Goal: Obtain resource: Download file/media

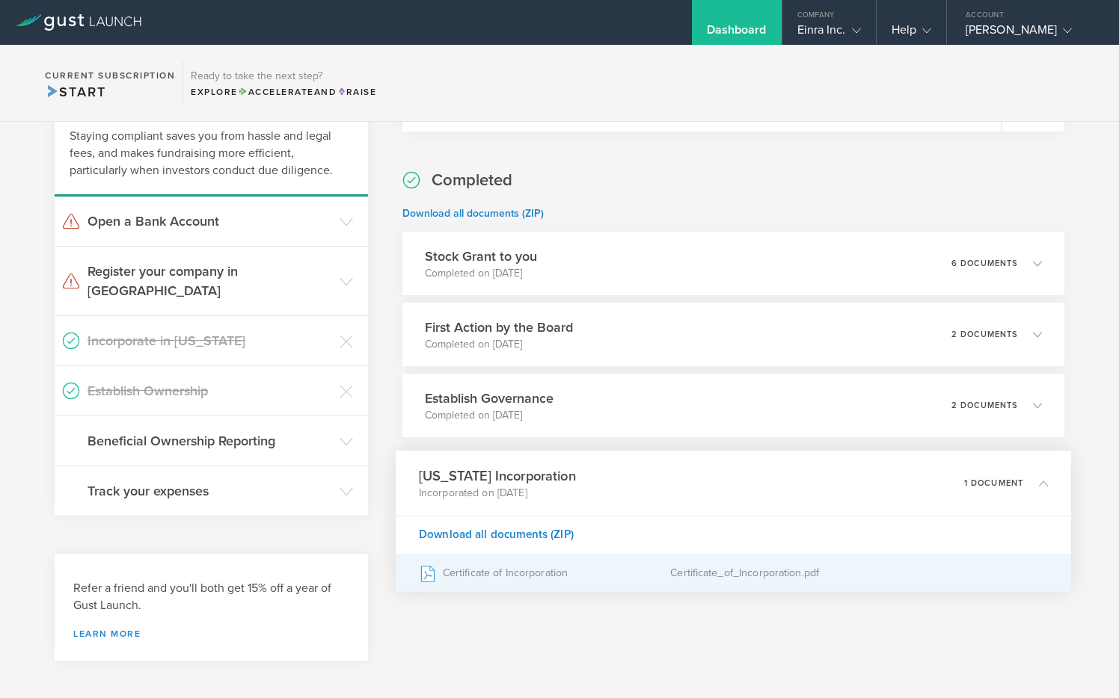
scroll to position [340, 0]
click at [451, 573] on div "Certificate of Incorporation" at bounding box center [544, 574] width 251 height 37
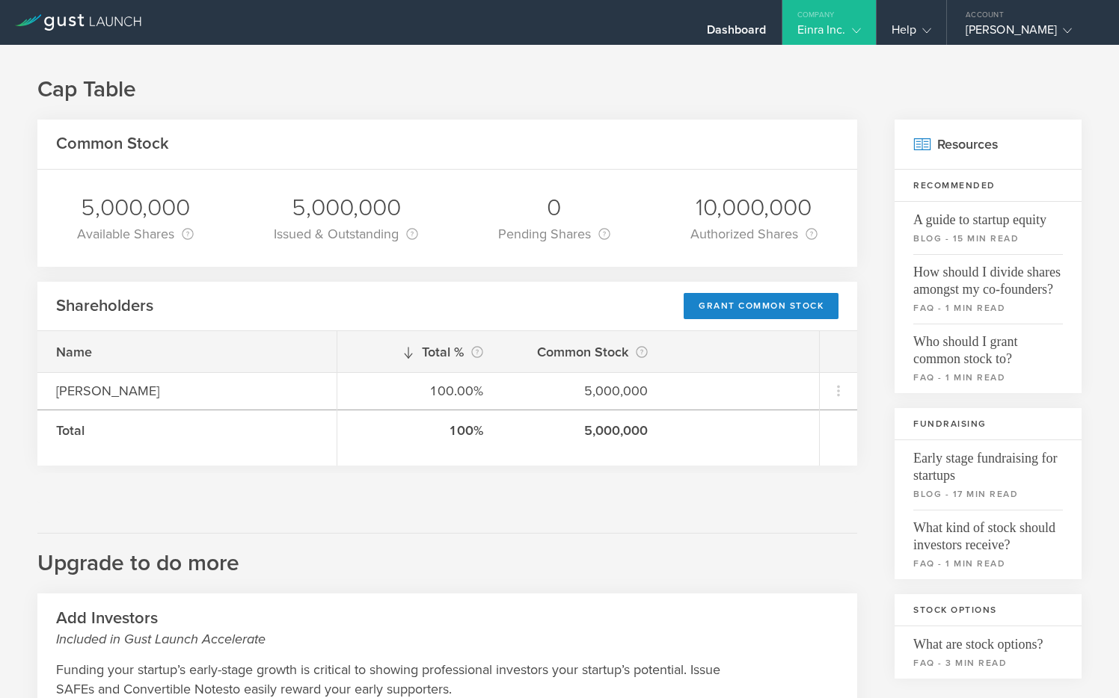
click at [844, 29] on div "Einra Inc." at bounding box center [829, 33] width 64 height 22
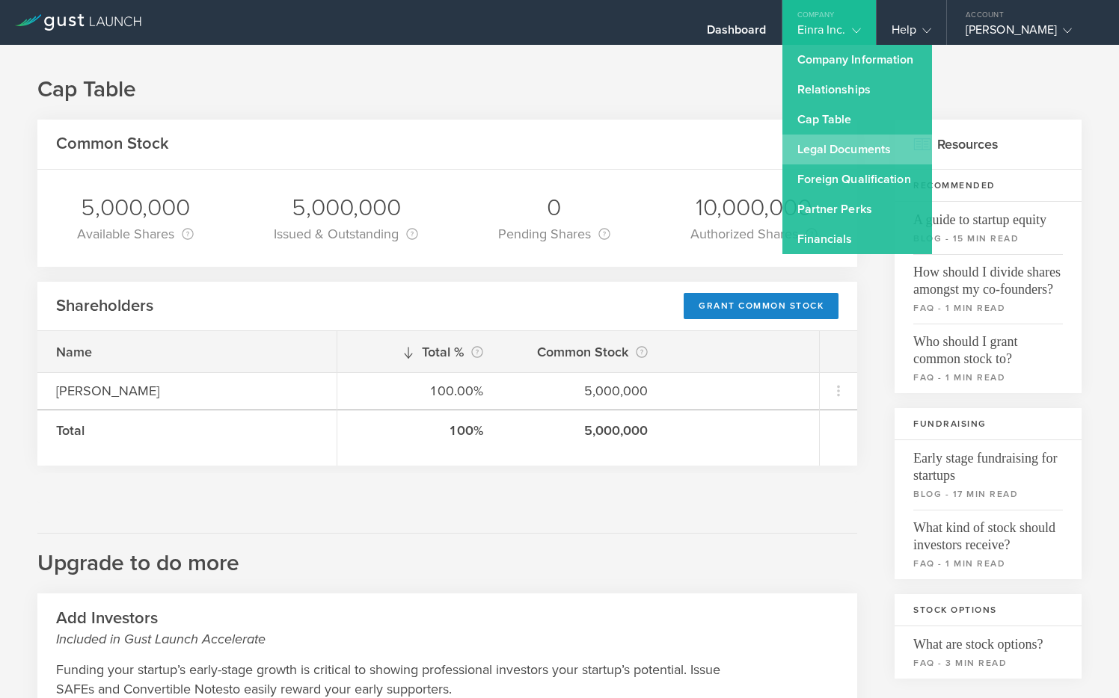
click at [821, 145] on link "Legal Documents" at bounding box center [857, 150] width 150 height 30
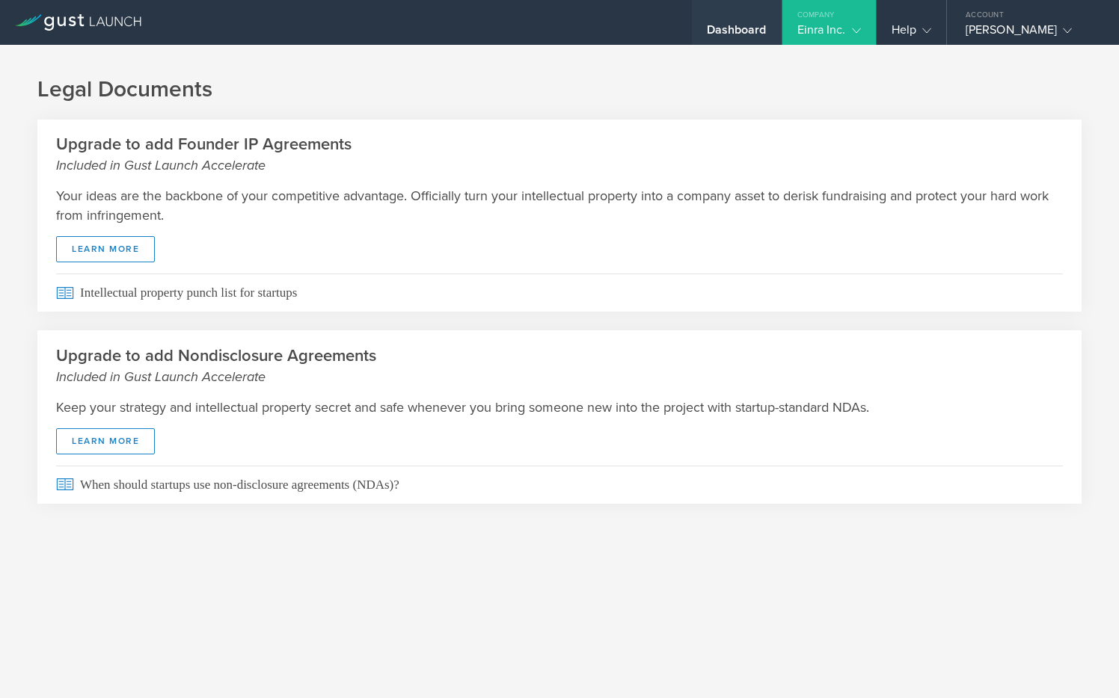
click at [726, 27] on div "Dashboard" at bounding box center [737, 33] width 60 height 22
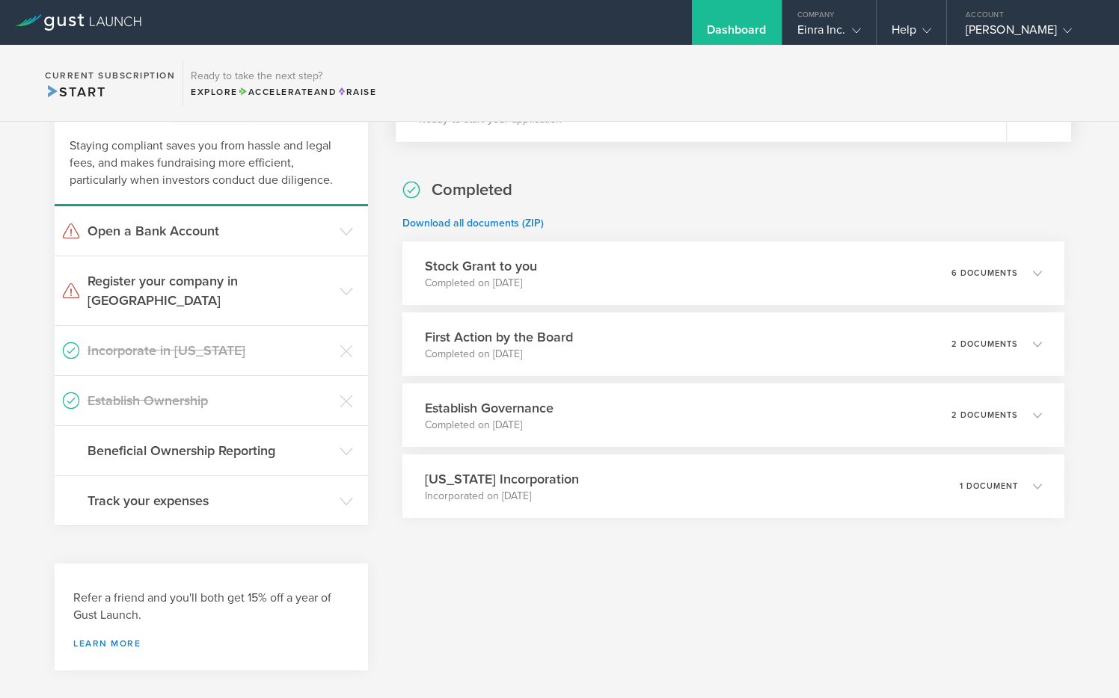
scroll to position [331, 0]
click at [503, 263] on h3 "Stock Grant to you" at bounding box center [476, 266] width 114 height 20
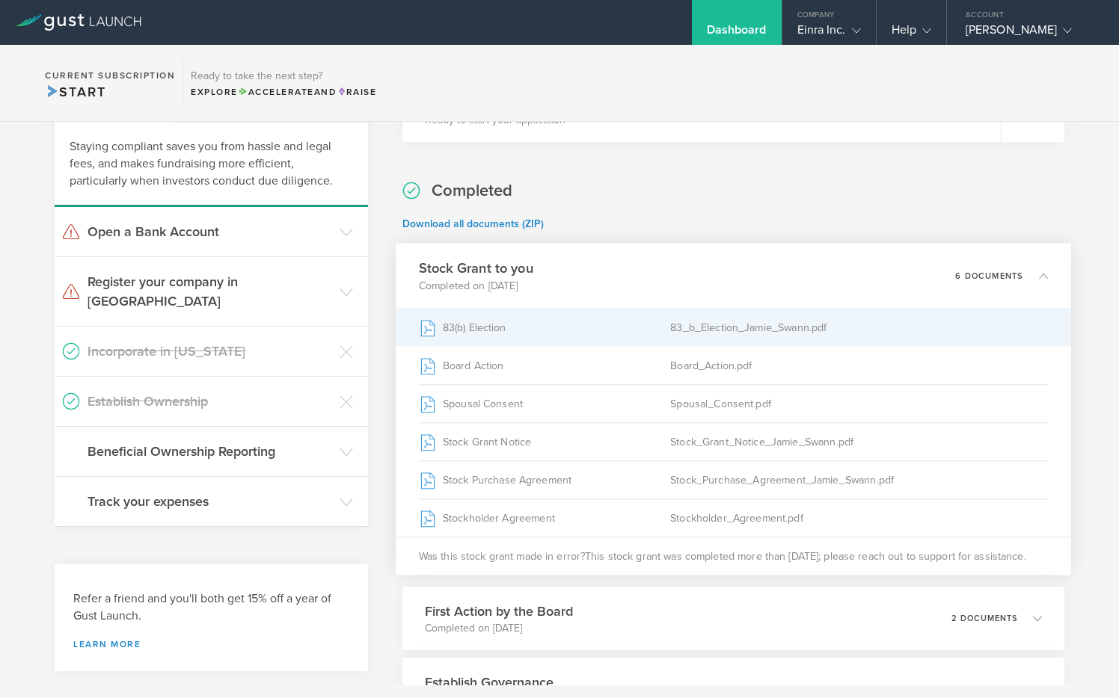
click at [471, 328] on div "83(b) Election" at bounding box center [544, 327] width 251 height 37
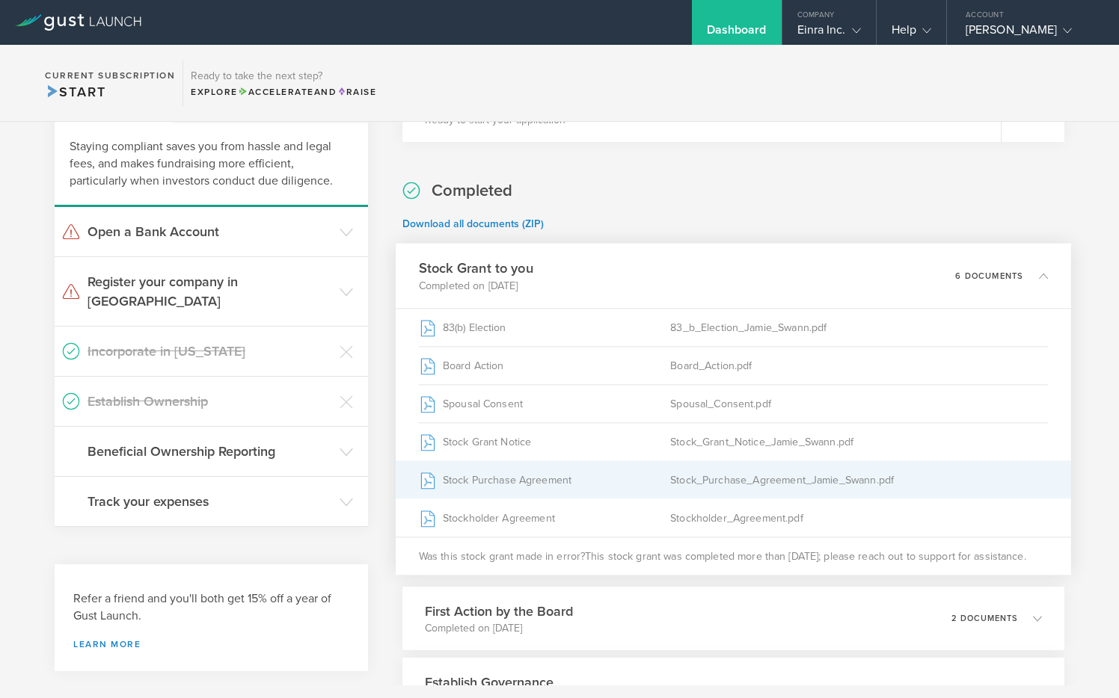
click at [711, 476] on div "Stock_Purchase_Agreement_Jamie_Swann.pdf" at bounding box center [860, 479] width 378 height 37
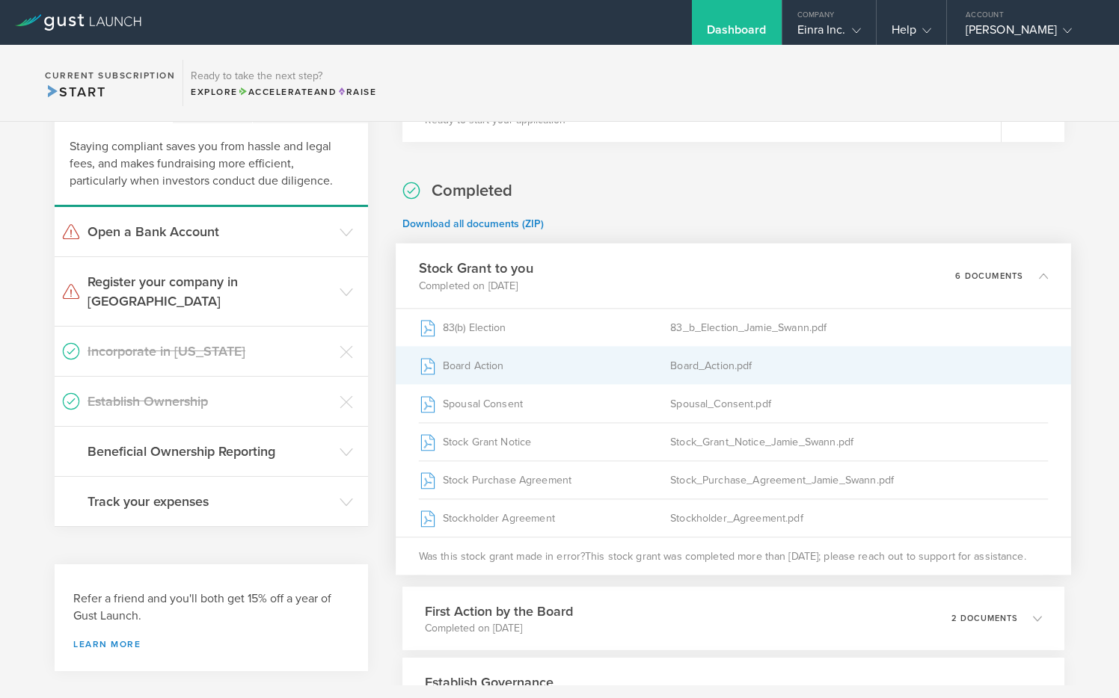
click at [580, 366] on div "Board Action" at bounding box center [544, 365] width 251 height 37
